Goal: Task Accomplishment & Management: Use online tool/utility

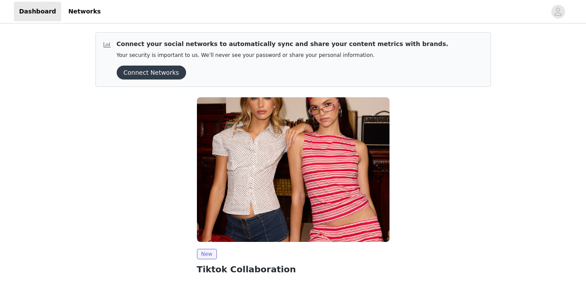
click at [262, 102] on img at bounding box center [293, 169] width 193 height 144
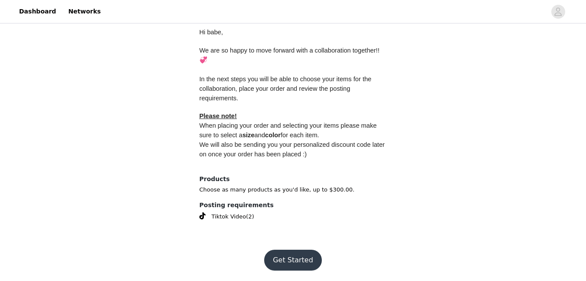
click at [304, 249] on button "Get Started" at bounding box center [293, 259] width 58 height 21
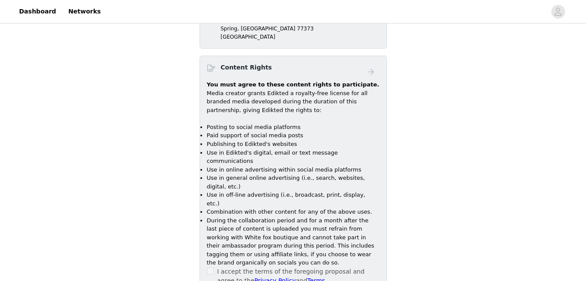
scroll to position [559, 0]
